Goal: Task Accomplishment & Management: Manage account settings

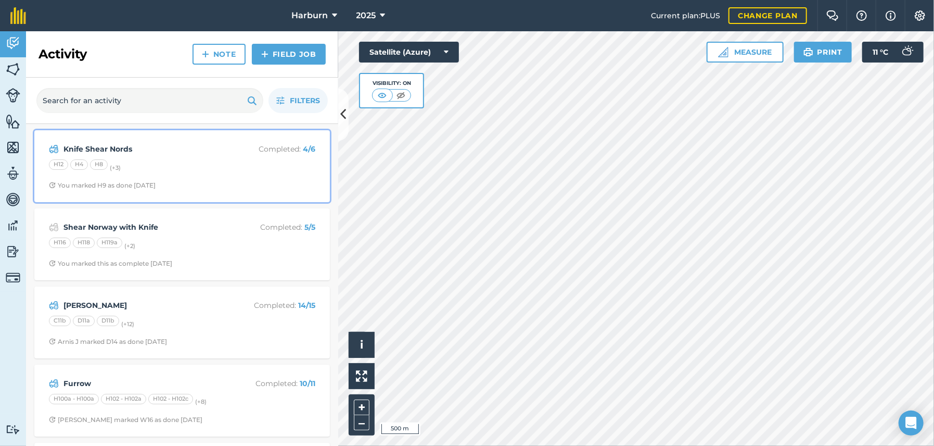
click at [155, 173] on div "Knife Shear Nords Completed : 4 / 6 H12 H4 H8 (+ 3 ) You marked H9 as done [DAT…" at bounding box center [182, 165] width 283 height 59
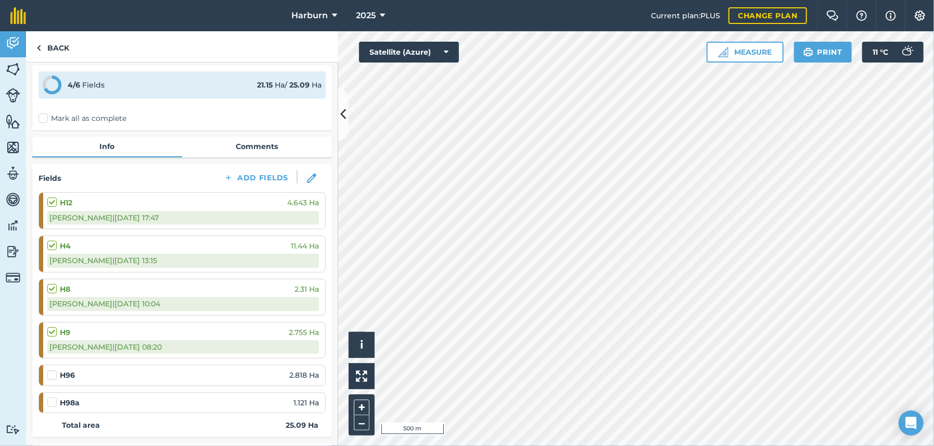
scroll to position [58, 0]
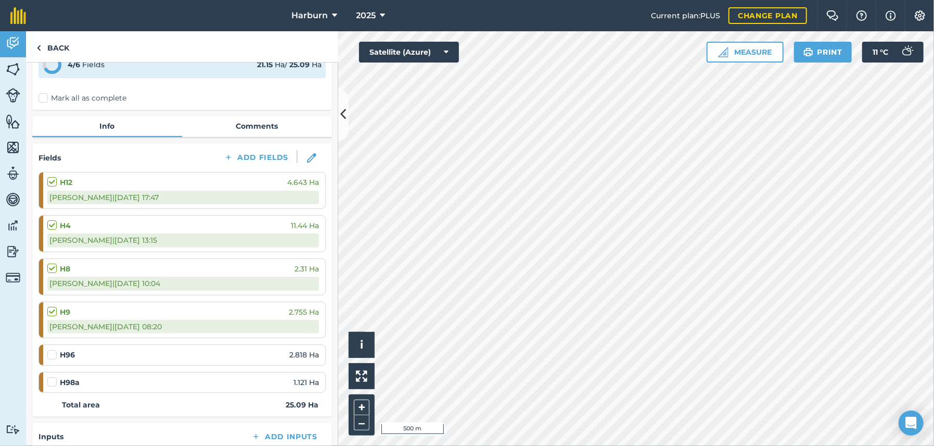
click at [52, 376] on label at bounding box center [53, 376] width 12 height 0
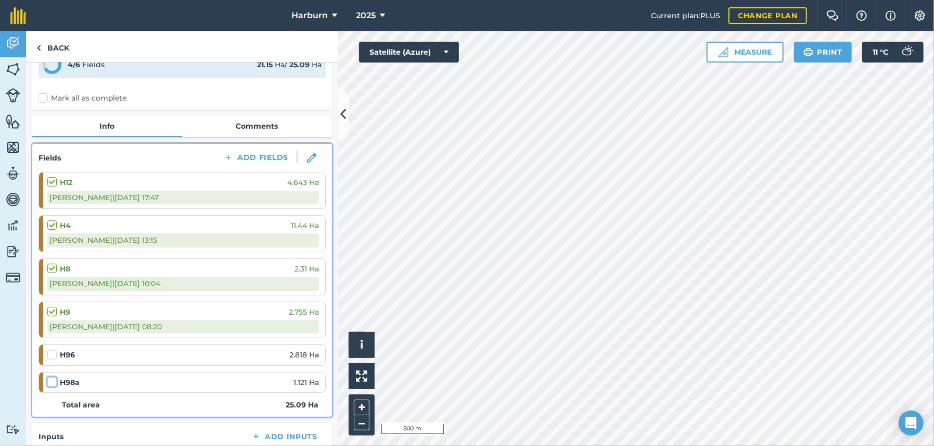
click at [52, 381] on input "checkbox" at bounding box center [50, 379] width 7 height 7
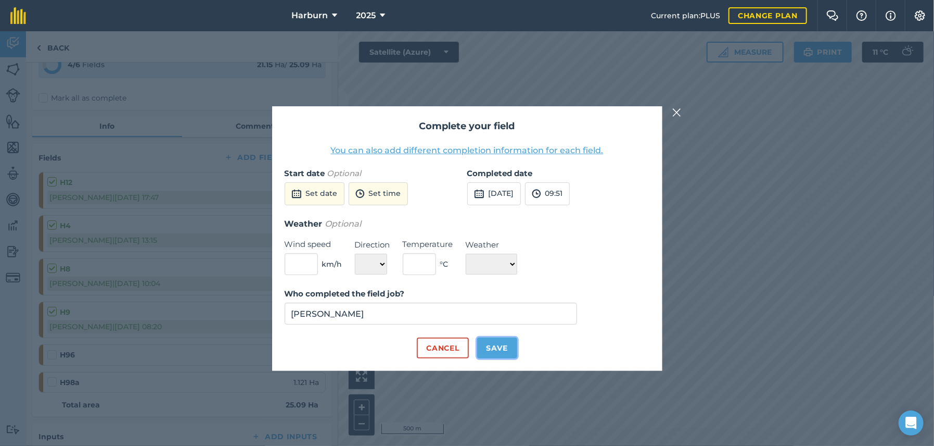
click at [499, 346] on button "Save" at bounding box center [497, 347] width 40 height 21
checkbox input "true"
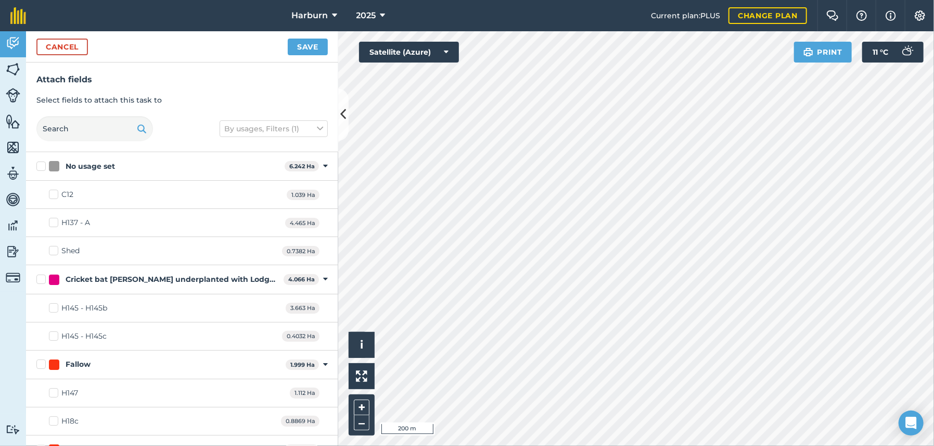
checkbox input "true"
click at [302, 50] on button "Save" at bounding box center [308, 47] width 40 height 17
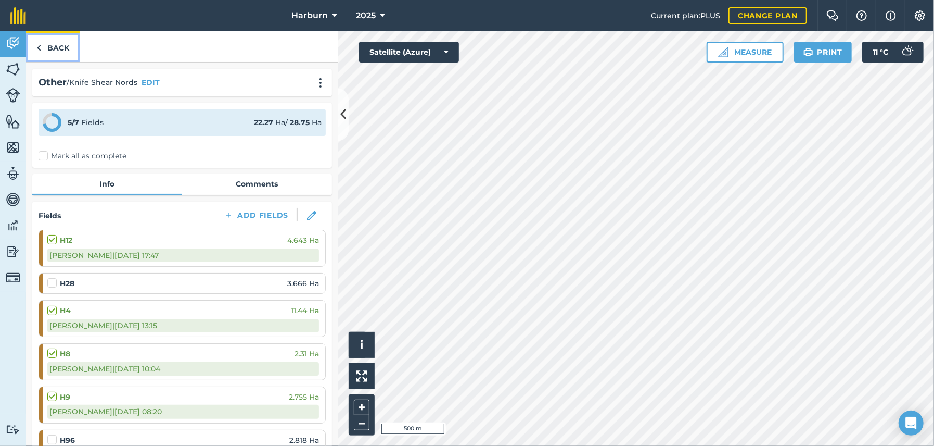
click at [37, 48] on img at bounding box center [38, 48] width 5 height 12
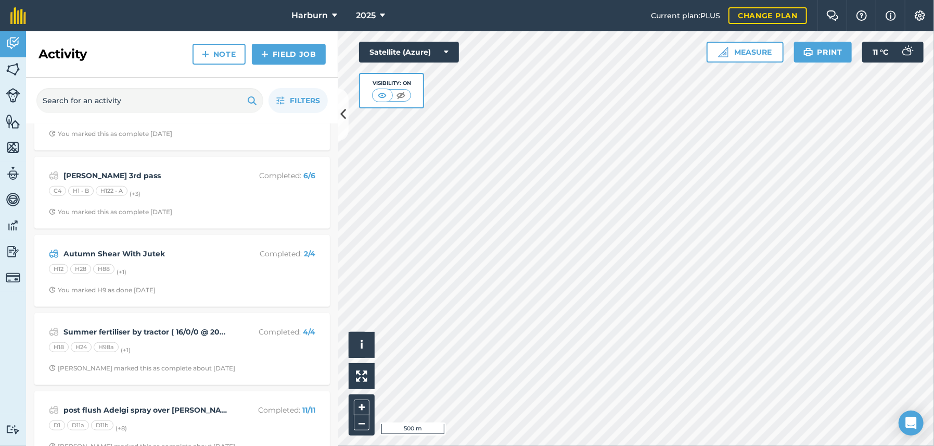
scroll to position [578, 0]
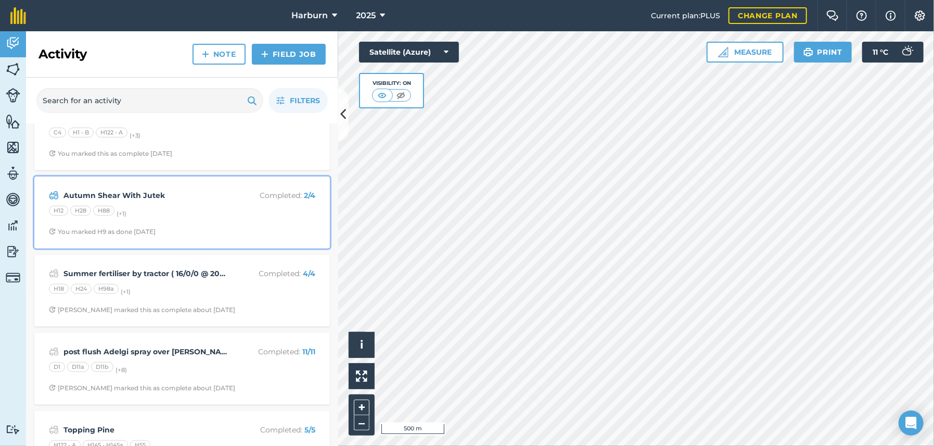
click at [82, 223] on div "Autumn Shear With Jutek Completed : 2 / 4 H12 H28 H88 (+ 1 ) You marked H9 as d…" at bounding box center [182, 212] width 283 height 59
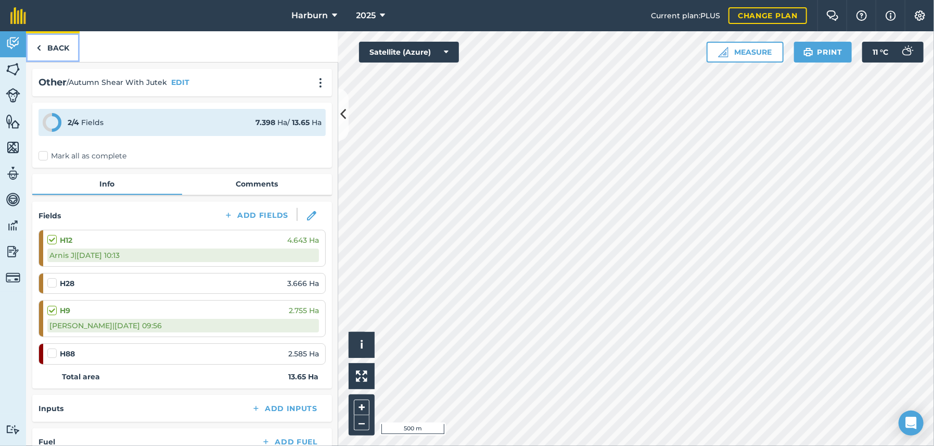
click at [39, 48] on img at bounding box center [38, 48] width 5 height 12
